Goal: Information Seeking & Learning: Learn about a topic

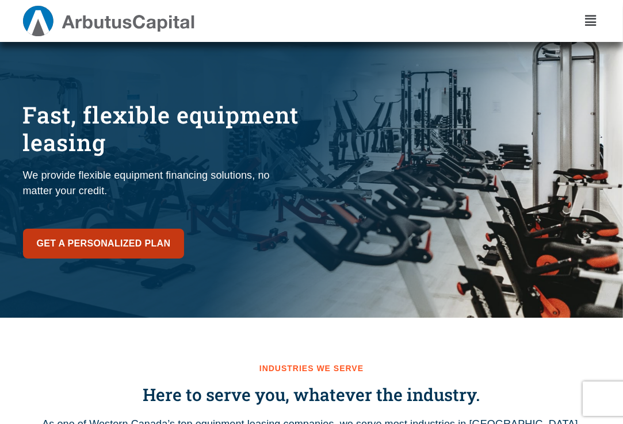
click at [65, 236] on span "Get a personalized plan" at bounding box center [104, 244] width 134 height 16
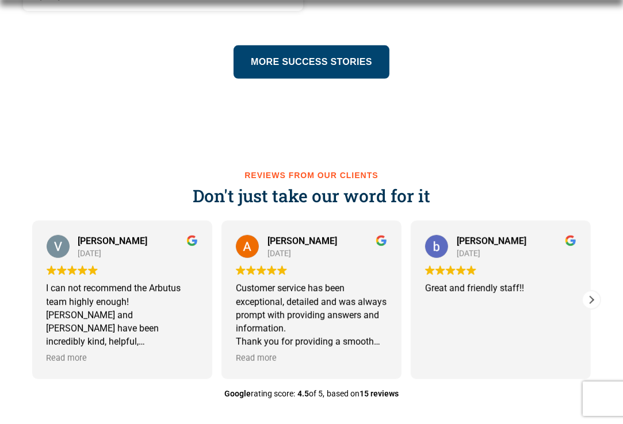
scroll to position [3762, 0]
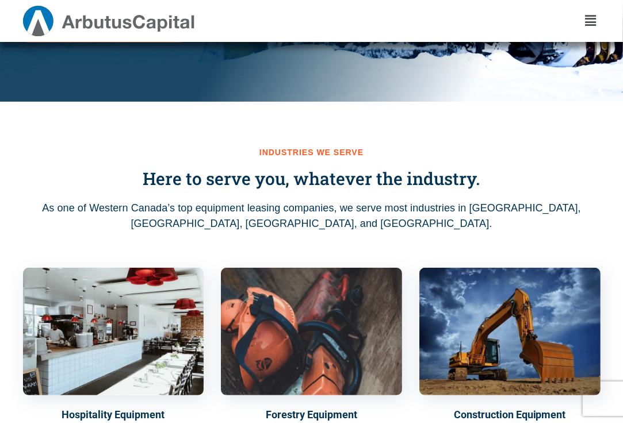
scroll to position [0, 0]
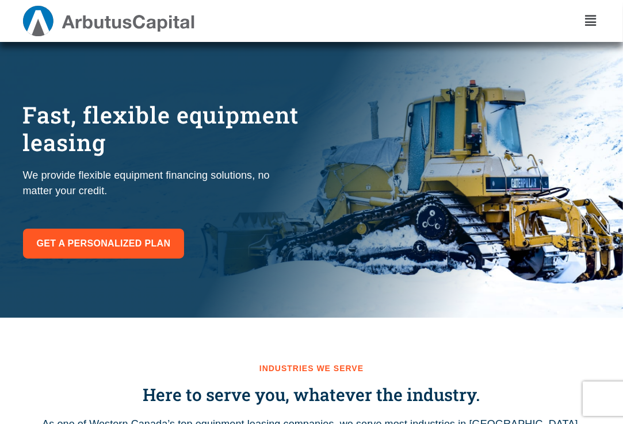
click at [585, 14] on icon at bounding box center [590, 20] width 11 height 13
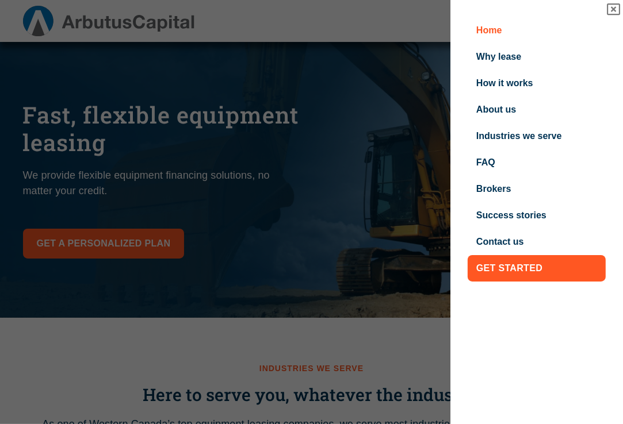
click at [585, 14] on div "Home Why lease How it works About us Industries we serve FAQ Brokers Success st…" at bounding box center [536, 212] width 172 height 424
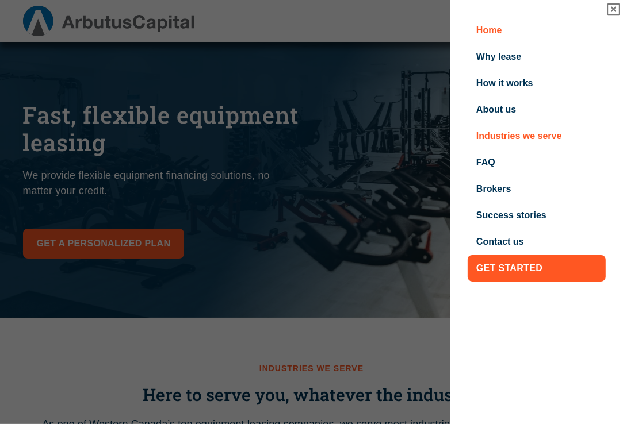
click at [521, 136] on link "Industries we serve" at bounding box center [536, 136] width 138 height 26
